Goal: Task Accomplishment & Management: Use online tool/utility

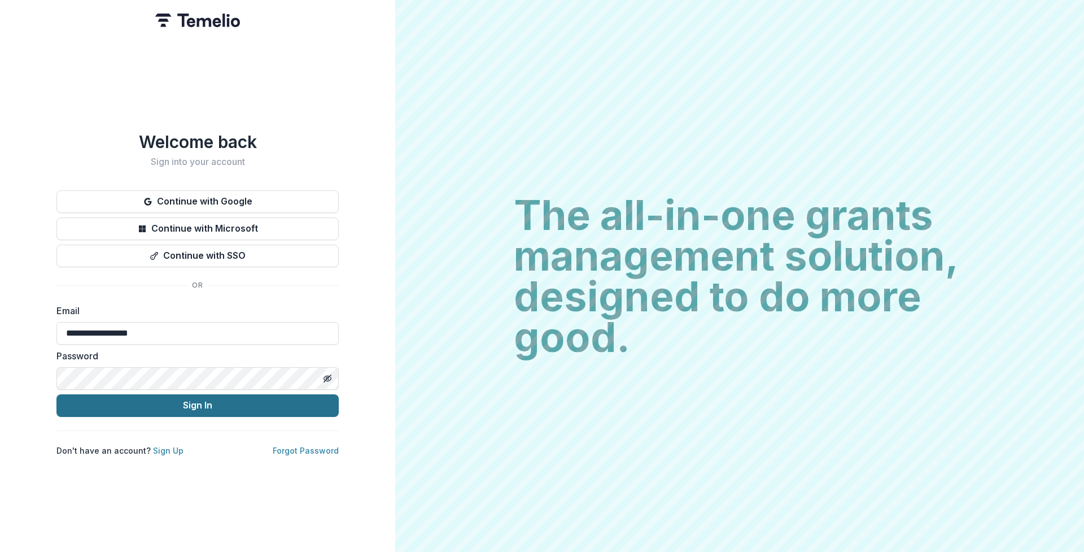
click at [208, 404] on button "Sign In" at bounding box center [197, 405] width 282 height 23
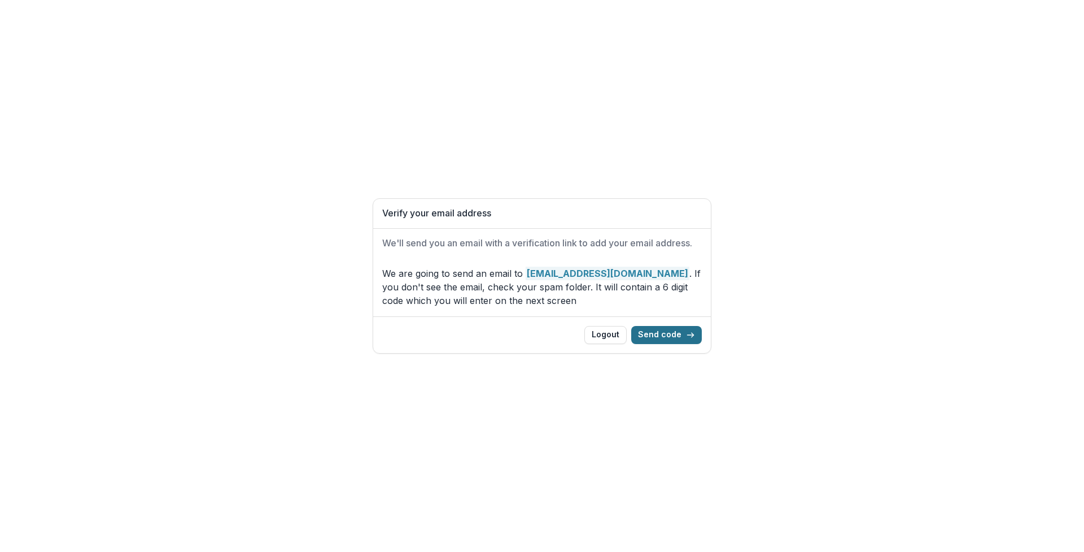
click at [662, 336] on button "Send code" at bounding box center [666, 335] width 71 height 18
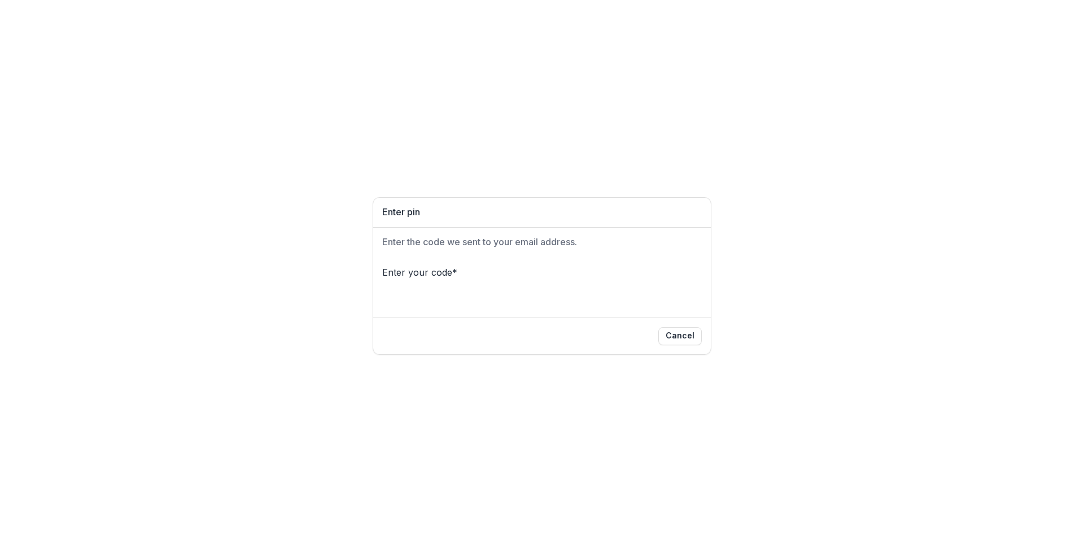
type input "*"
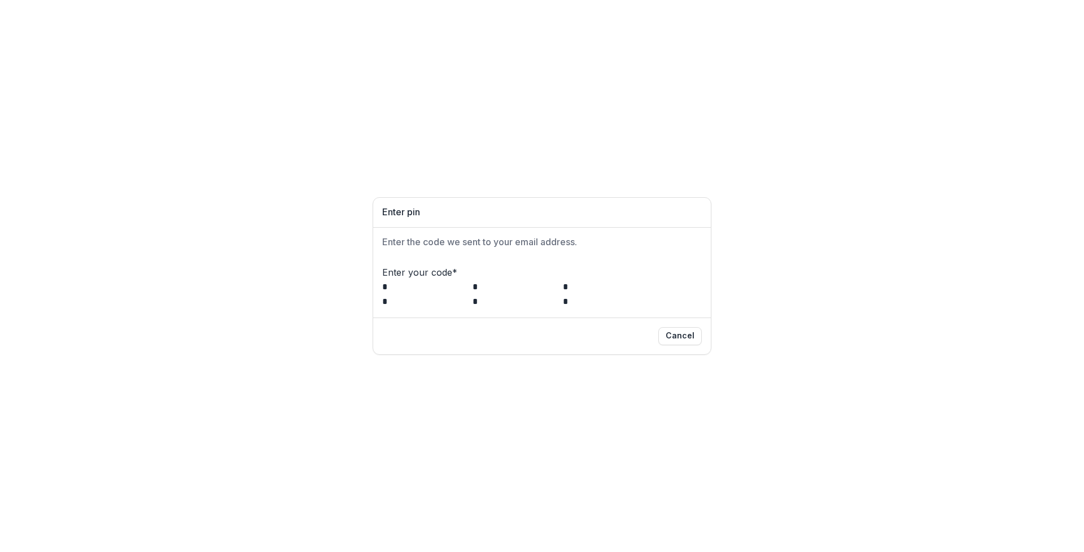
type input "*"
